Goal: Information Seeking & Learning: Learn about a topic

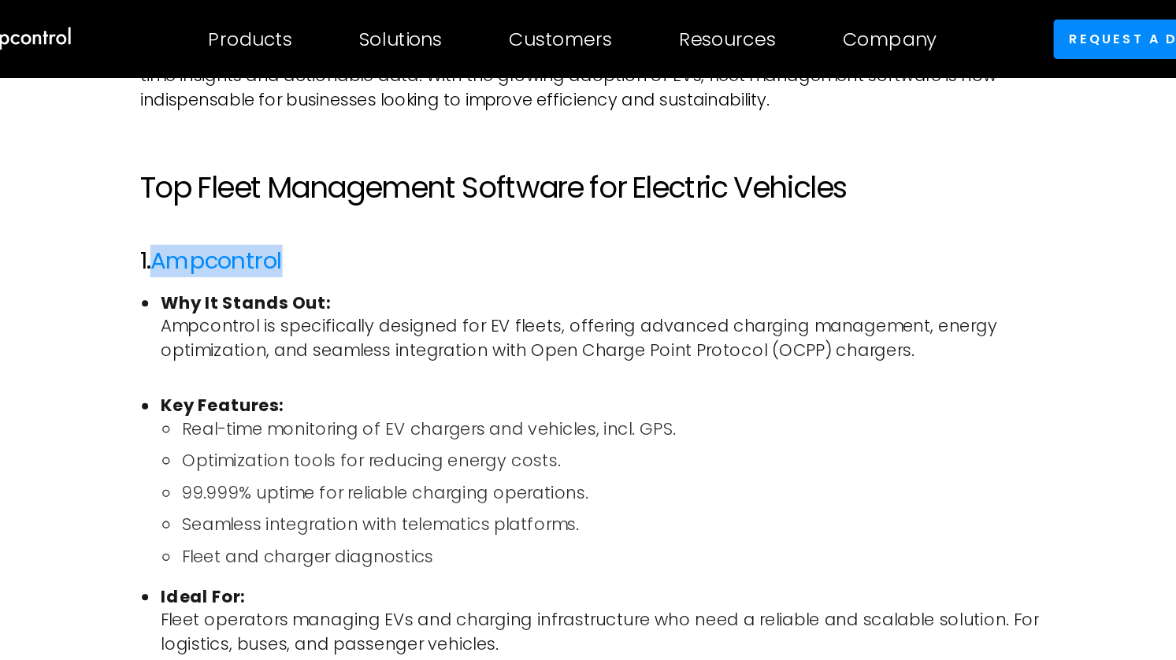
scroll to position [1063, 0]
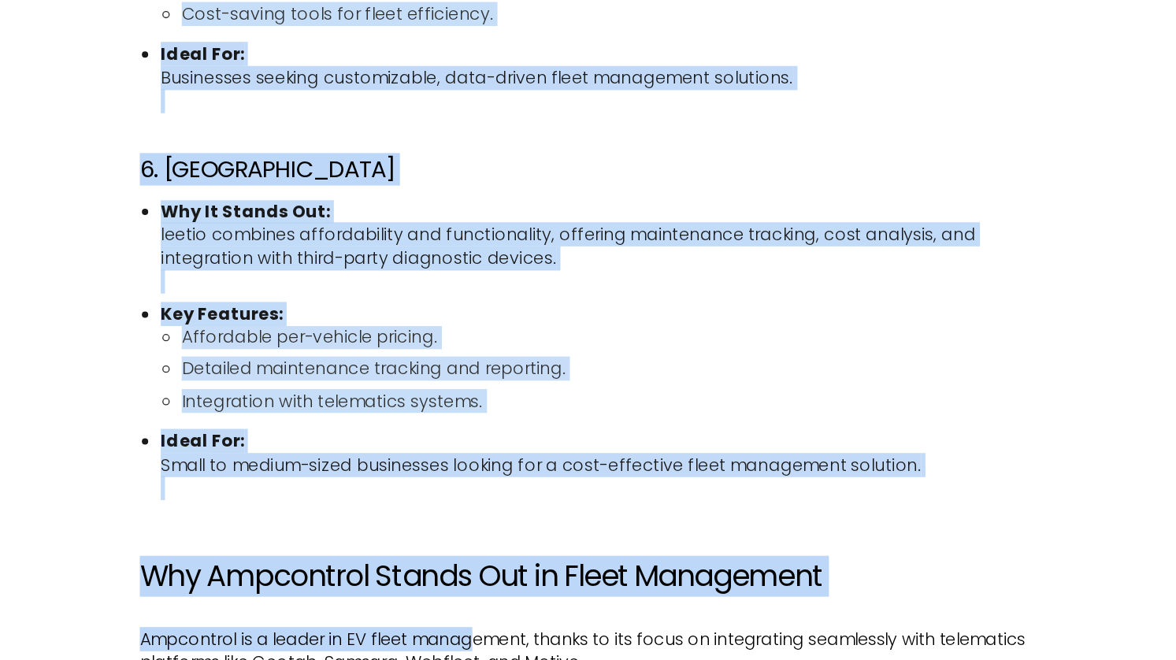
scroll to position [2595, 0]
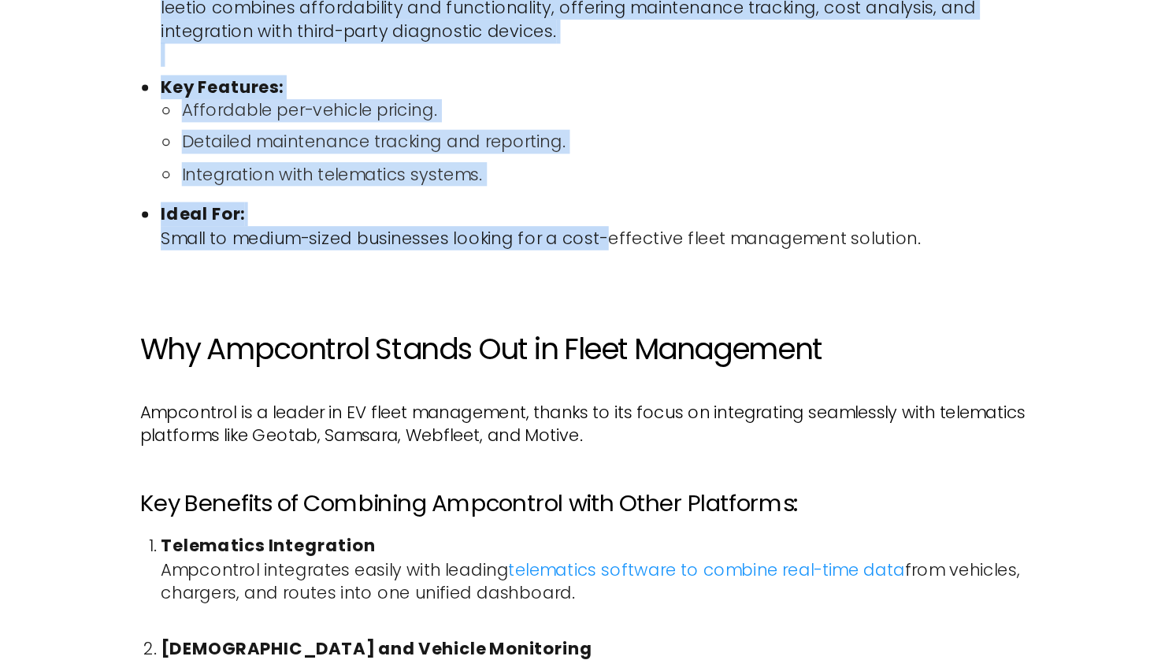
drag, startPoint x: 223, startPoint y: 199, endPoint x: 601, endPoint y: 351, distance: 407.6
click at [601, 351] on div "Managing a fleet of electric vehicles (EVs) comes with unique challenges. From …" at bounding box center [588, 374] width 1067 height 4293
copy div "1. Ampcontrol Why It Stands Out: Ampcontrol is specifically designed for EV fle…"
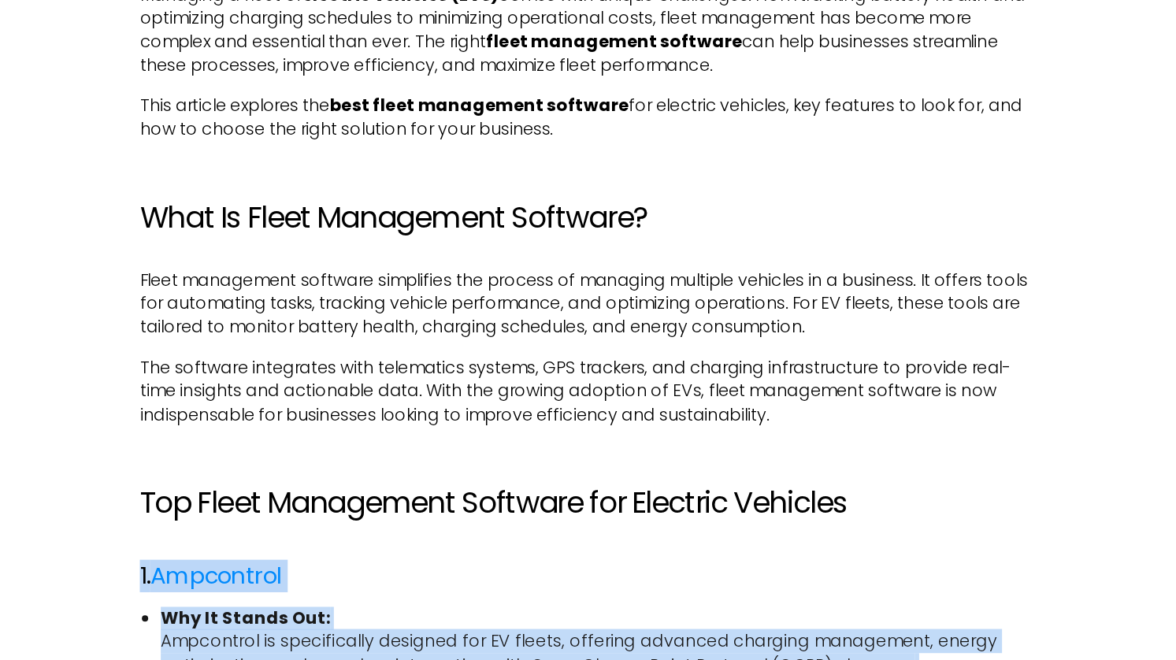
scroll to position [780, 0]
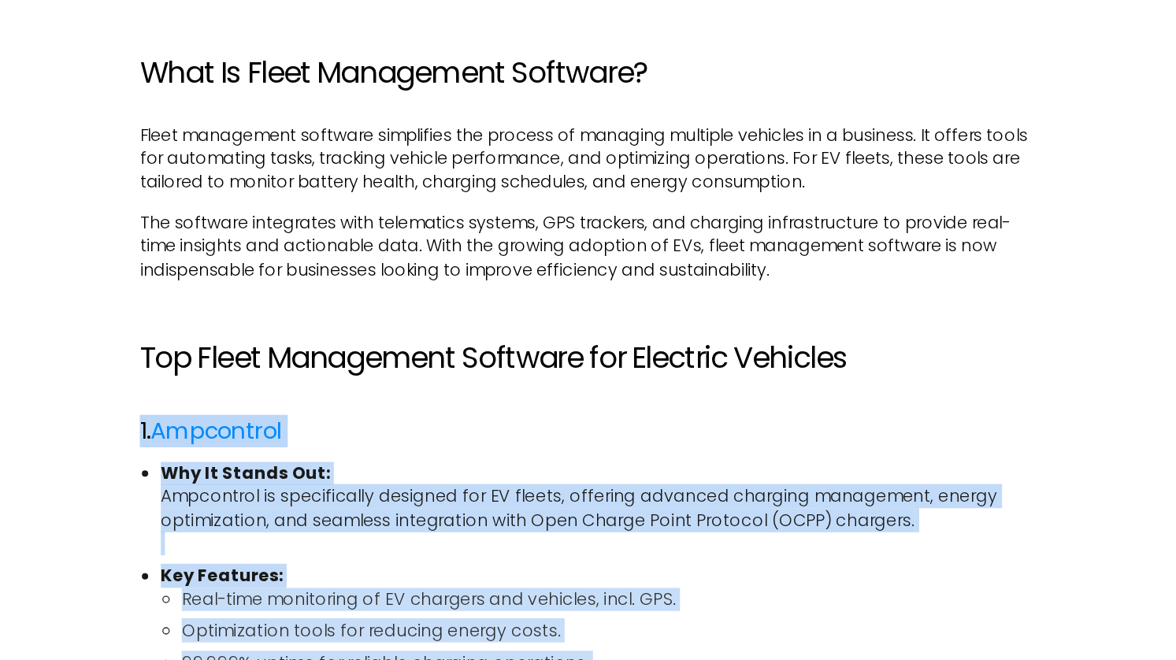
drag, startPoint x: 849, startPoint y: 347, endPoint x: 240, endPoint y: 479, distance: 623.2
copy div "1. Ampcontrol Why It Stands Out: Ampcontrol is specifically designed for EV fle…"
